Goal: Entertainment & Leisure: Consume media (video, audio)

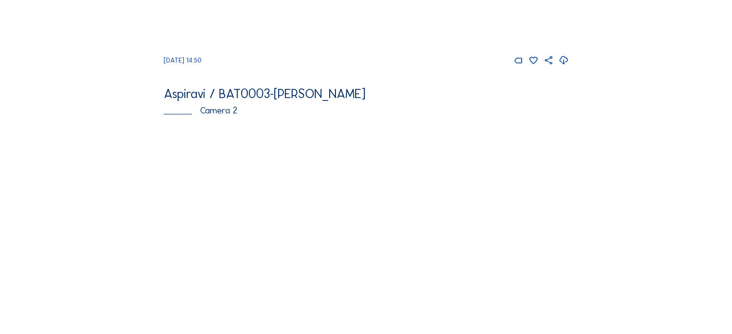
scroll to position [289, 0]
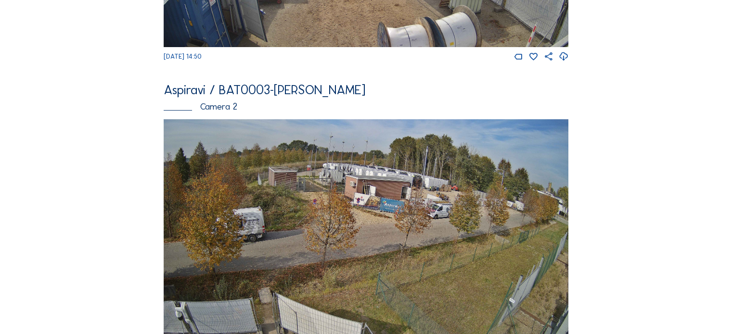
click at [413, 171] on img at bounding box center [366, 233] width 405 height 228
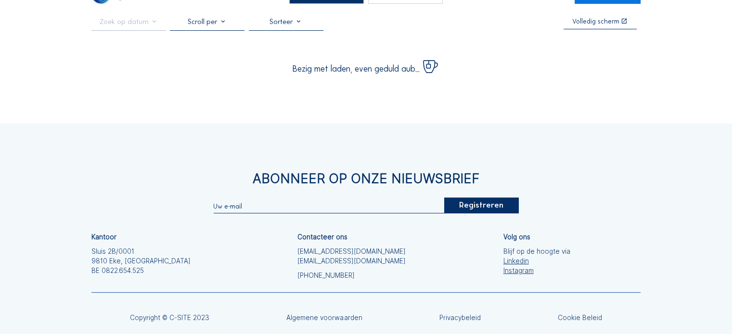
scroll to position [48, 0]
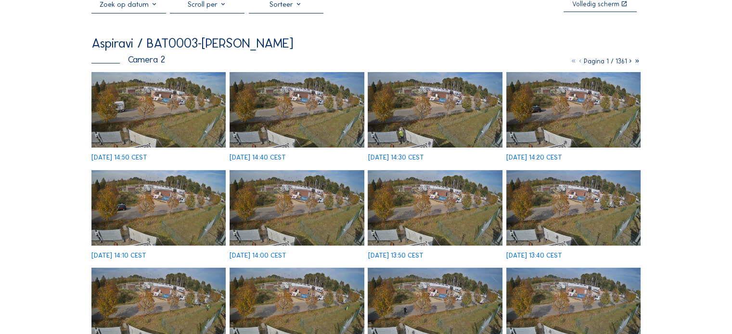
click at [144, 117] on img at bounding box center [158, 110] width 134 height 76
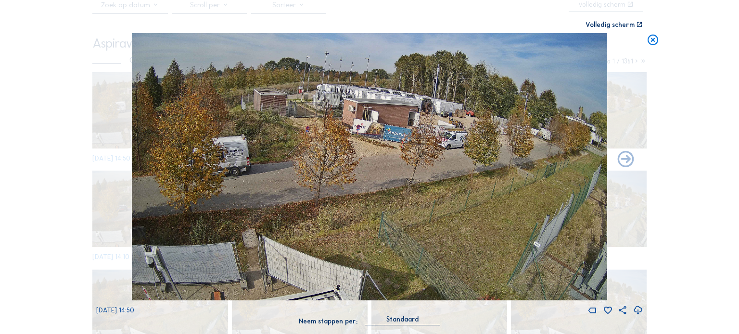
click at [647, 39] on icon at bounding box center [653, 39] width 13 height 13
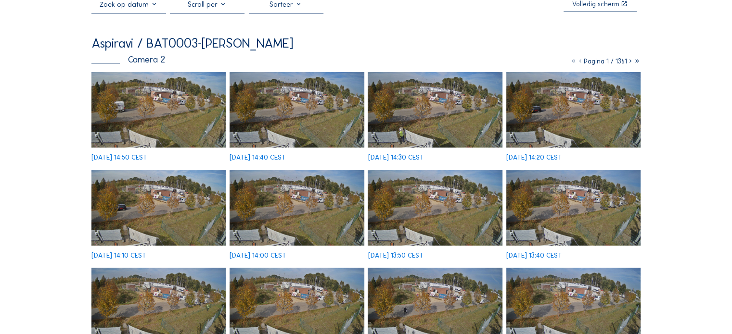
scroll to position [0, 0]
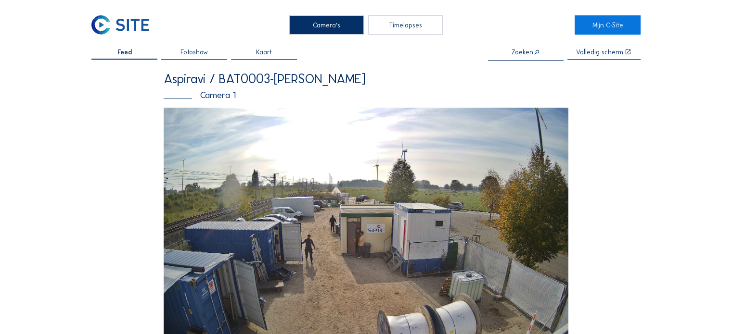
click at [375, 140] on img at bounding box center [366, 222] width 405 height 228
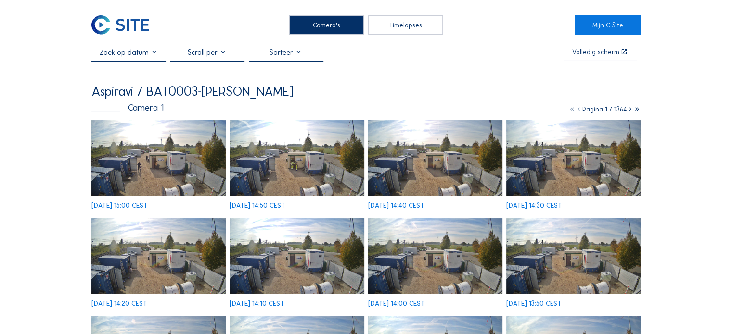
click at [398, 18] on div "Timelapses" at bounding box center [405, 24] width 75 height 19
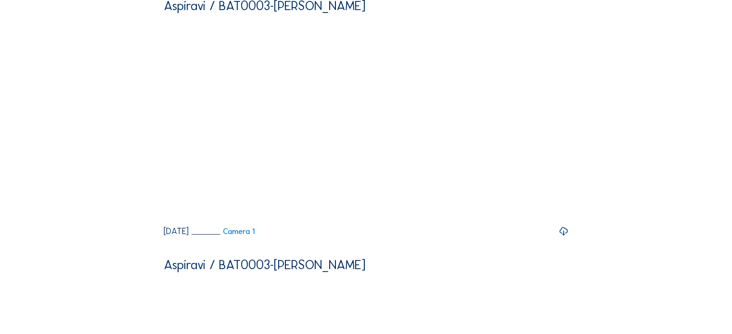
scroll to position [337, 0]
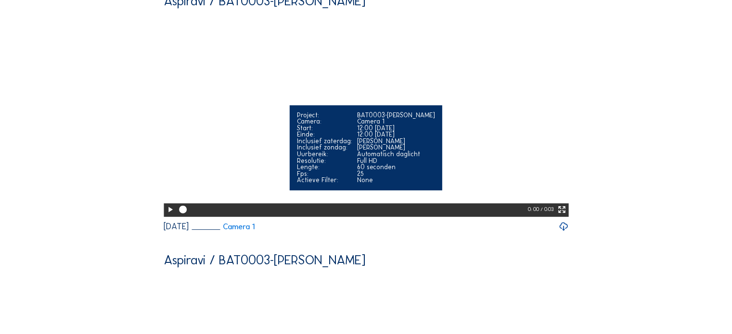
click at [170, 216] on icon at bounding box center [170, 209] width 9 height 11
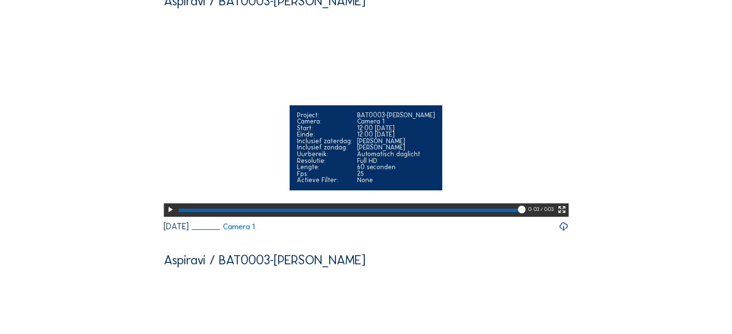
click at [169, 216] on icon at bounding box center [170, 209] width 9 height 11
